Goal: Information Seeking & Learning: Find specific fact

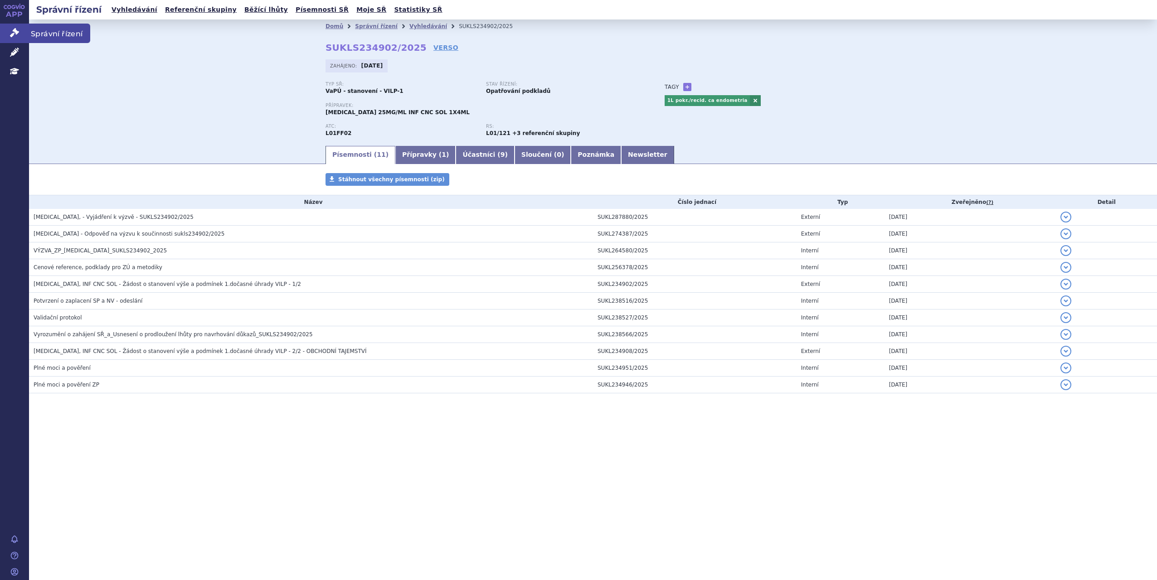
click at [15, 34] on icon at bounding box center [14, 32] width 9 height 9
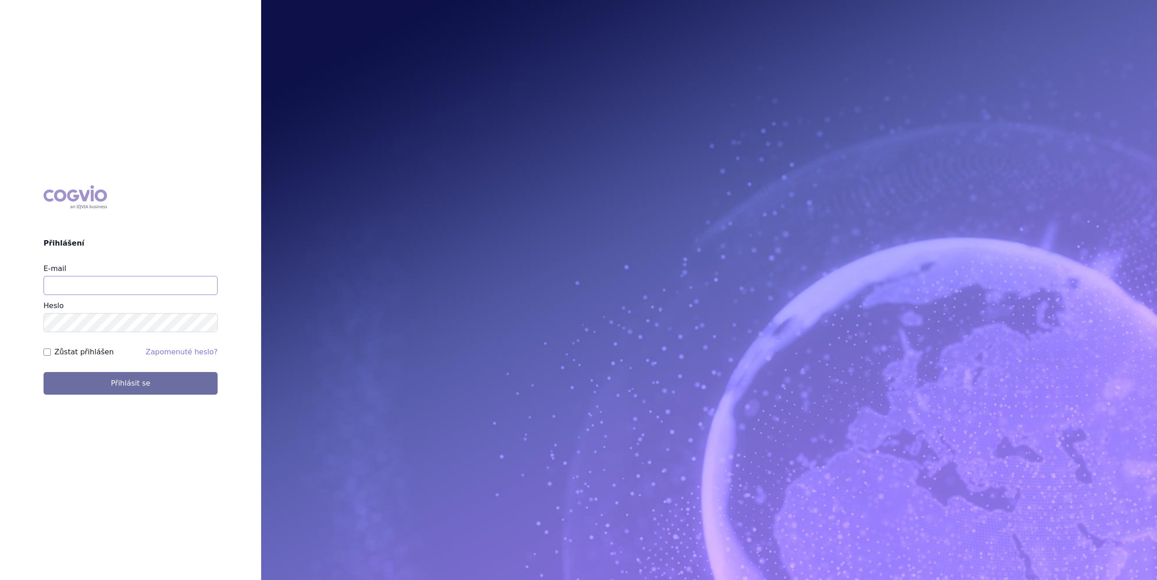
click at [115, 293] on input "E-mail" at bounding box center [131, 285] width 174 height 19
type input "marek.sejval@astrazeneca.com"
click at [44, 372] on button "Přihlásit se" at bounding box center [131, 383] width 174 height 23
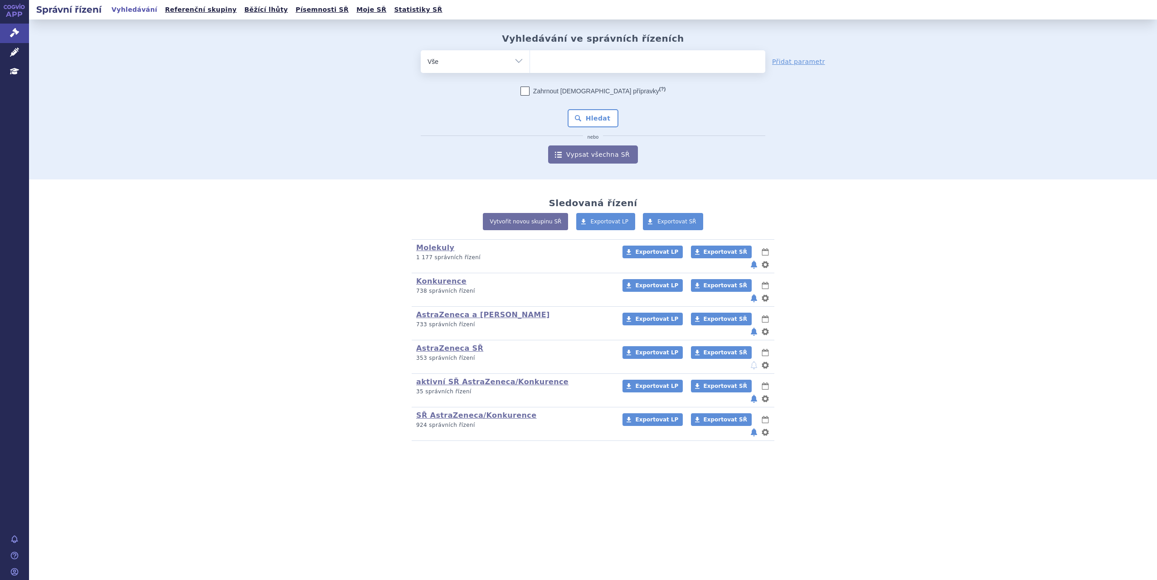
click at [524, 63] on select "Vše Spisová značka Typ SŘ Přípravek/SUKL kód Účastník/Držitel" at bounding box center [475, 60] width 109 height 20
click at [553, 62] on ul at bounding box center [647, 59] width 235 height 19
click at [530, 62] on select at bounding box center [529, 61] width 0 height 23
type input "tr"
type input "tru"
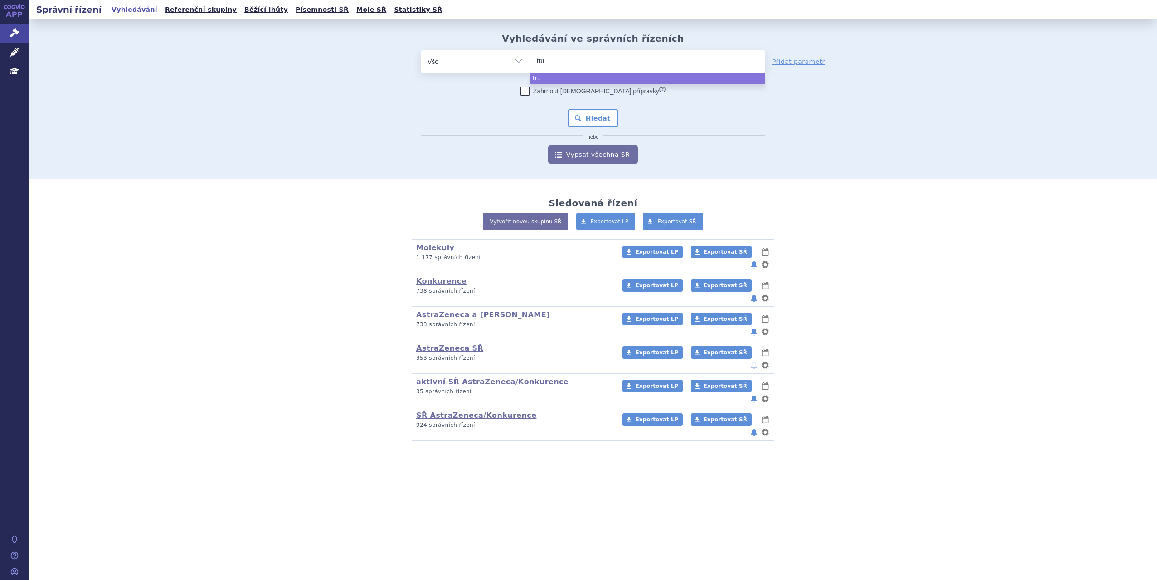
type input "truq"
select select "truq"
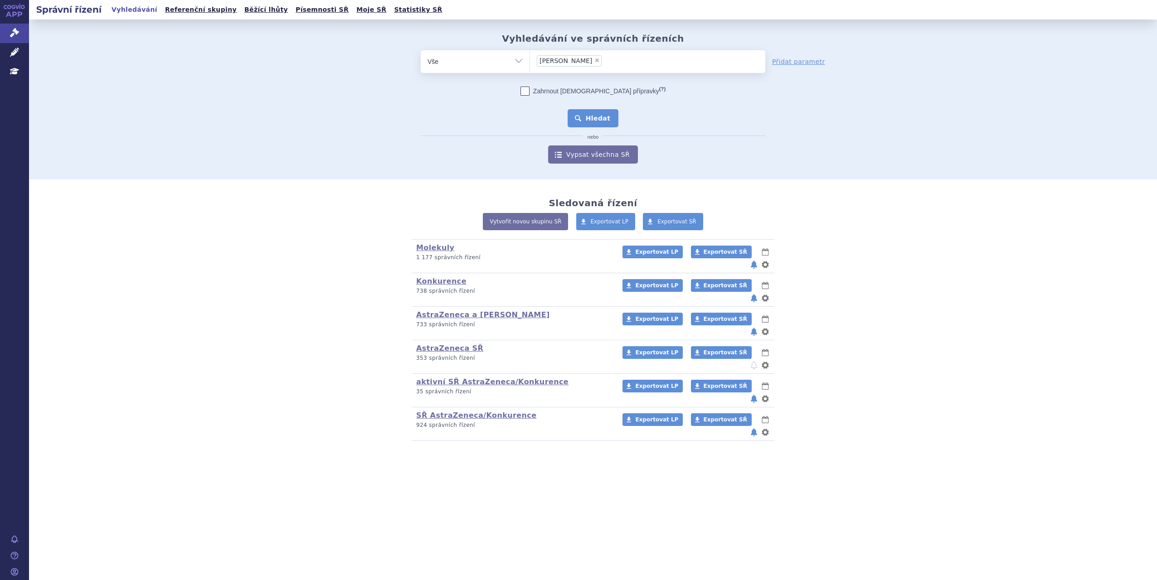
click at [596, 121] on button "Hledat" at bounding box center [593, 118] width 51 height 18
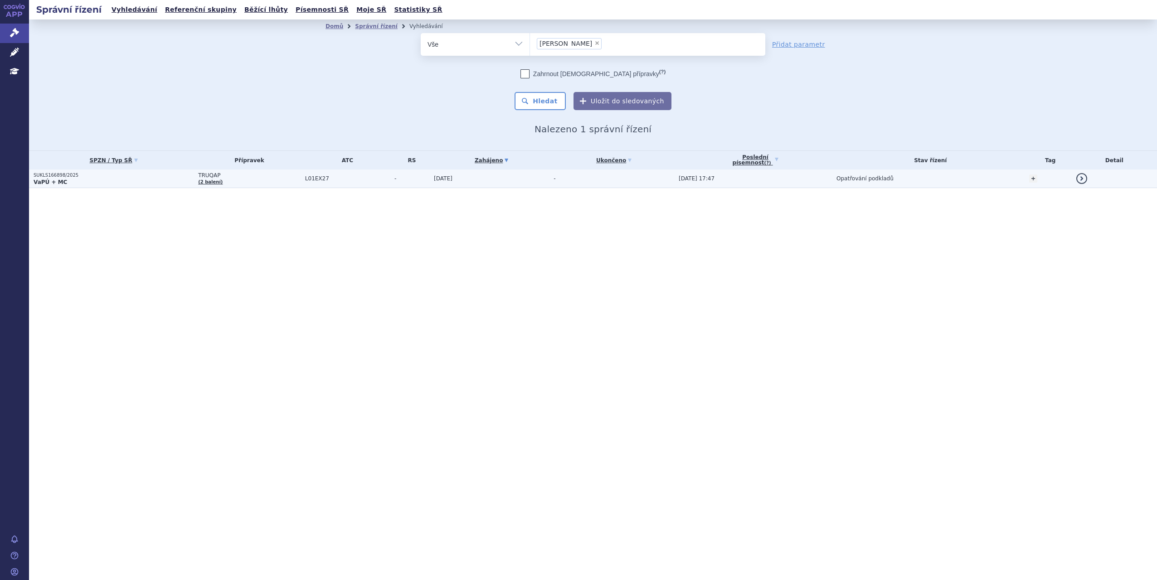
click at [111, 185] on p "VaPÚ + MC" at bounding box center [114, 182] width 160 height 7
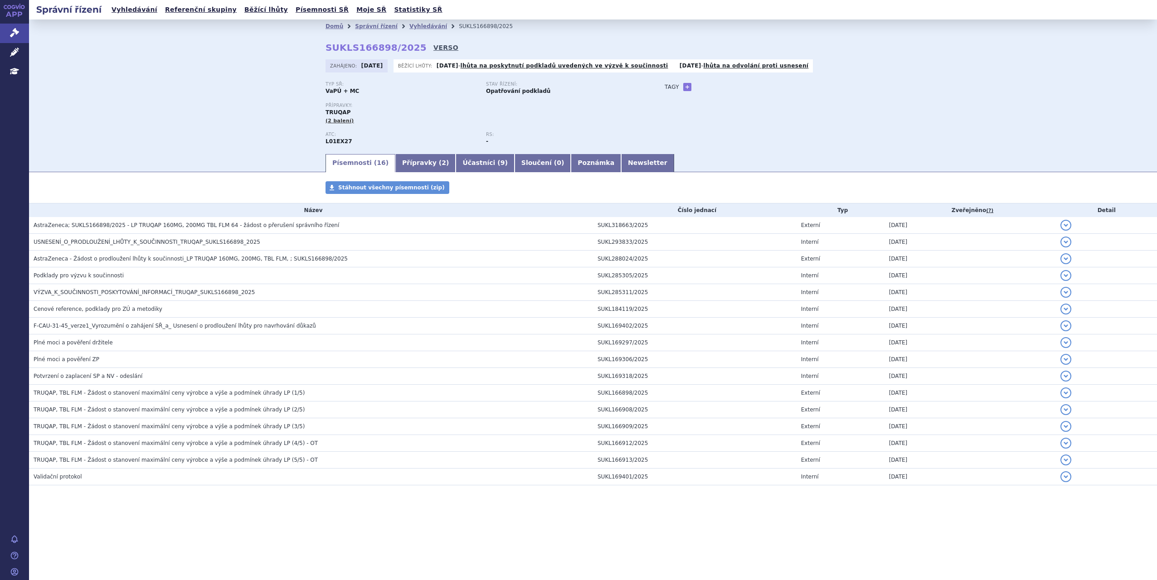
click at [433, 44] on link "VERSO" at bounding box center [445, 47] width 25 height 9
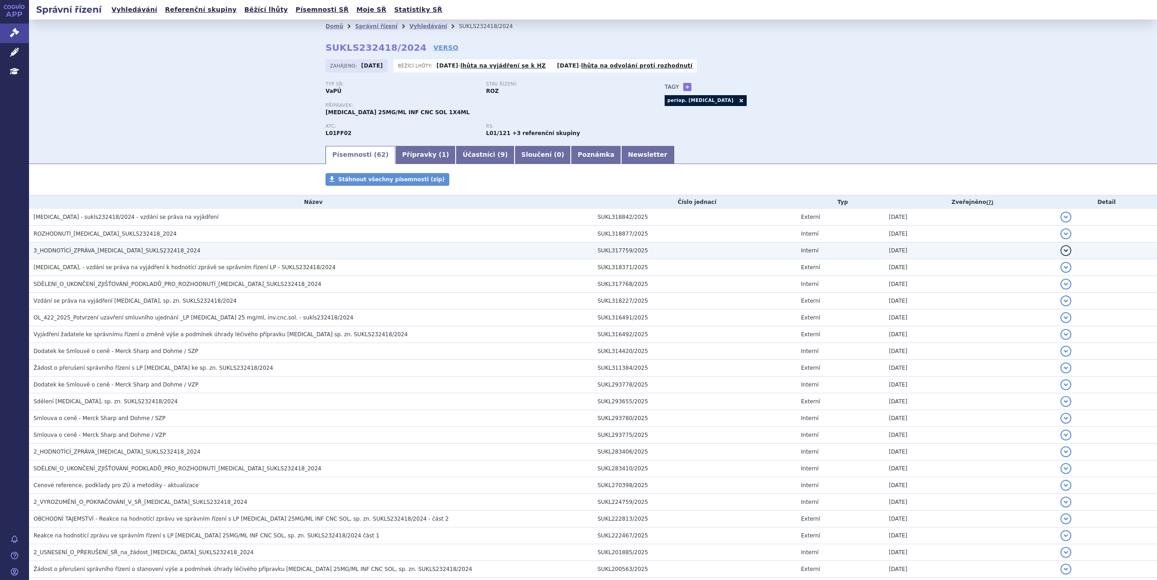
click at [184, 251] on h3 "3_HODNOTÍCÍ_ZPRÁVA_KEYTRUDA_SUKLS232418_2024" at bounding box center [313, 250] width 559 height 9
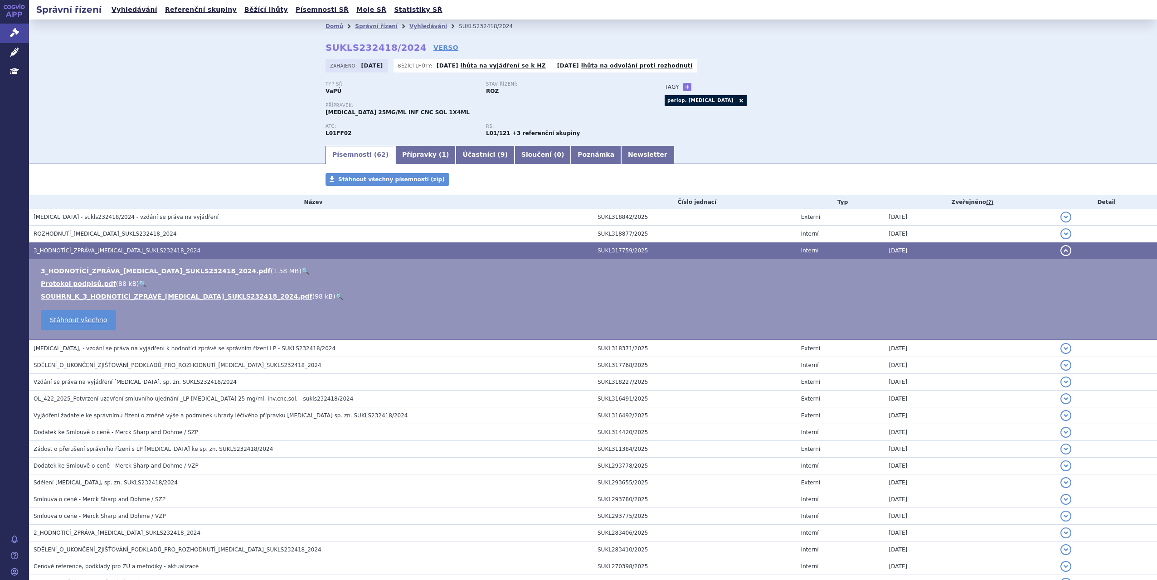
click at [335, 297] on link "🔍" at bounding box center [339, 296] width 8 height 7
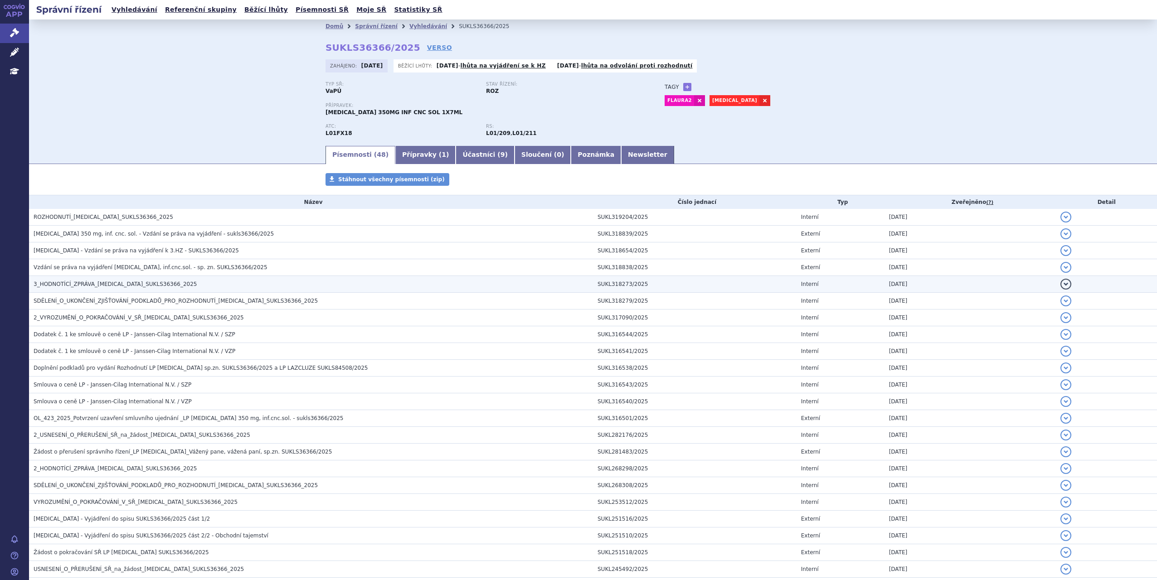
click at [103, 279] on td "3_HODNOTÍCÍ_ZPRÁVA_[MEDICAL_DATA]_SUKLS36366_2025" at bounding box center [311, 284] width 564 height 17
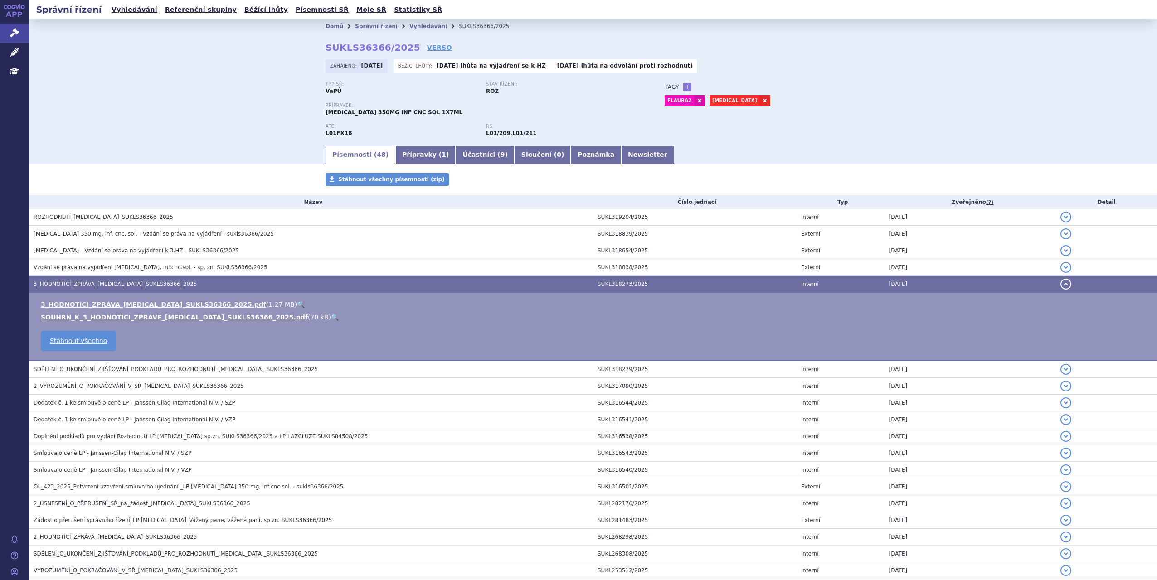
click at [331, 320] on link "🔍" at bounding box center [335, 317] width 8 height 7
